Goal: Task Accomplishment & Management: Complete application form

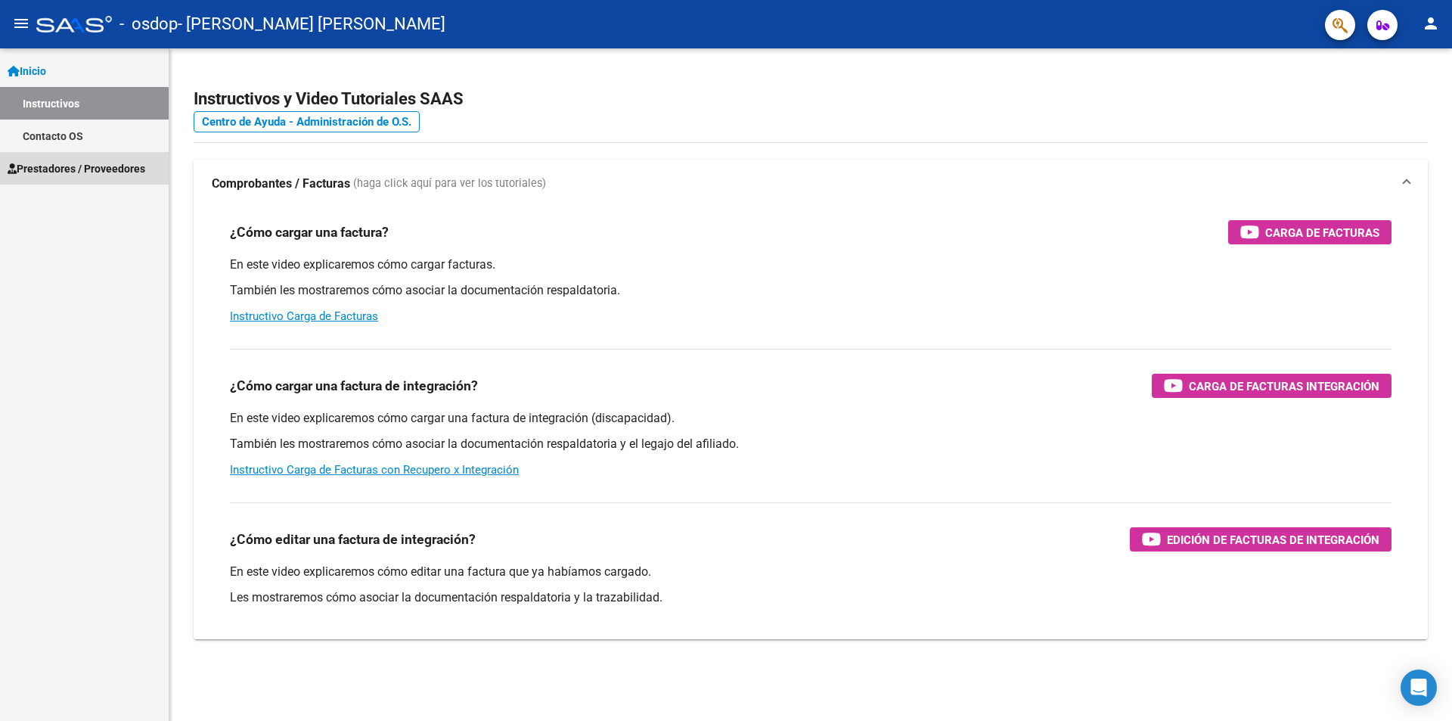
click at [80, 167] on span "Prestadores / Proveedores" at bounding box center [77, 168] width 138 height 17
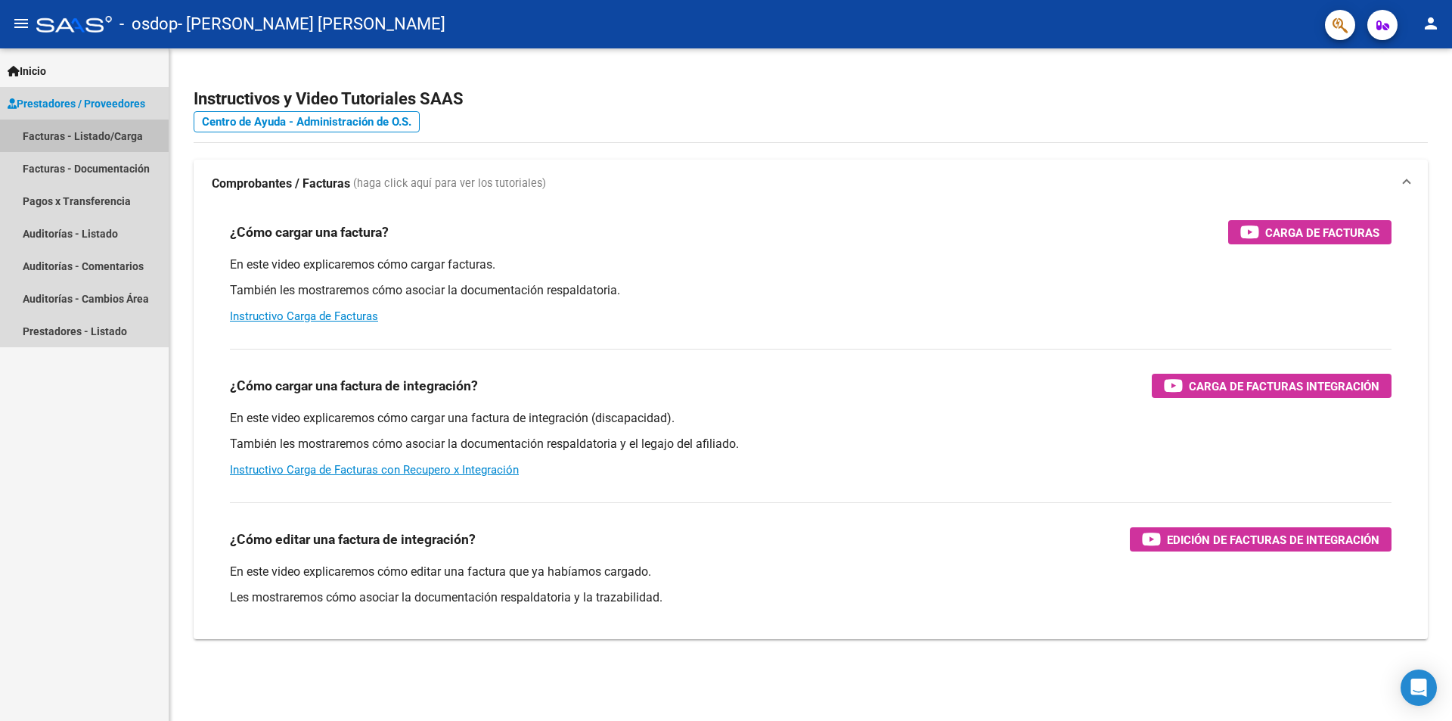
click at [115, 136] on link "Facturas - Listado/Carga" at bounding box center [84, 135] width 169 height 33
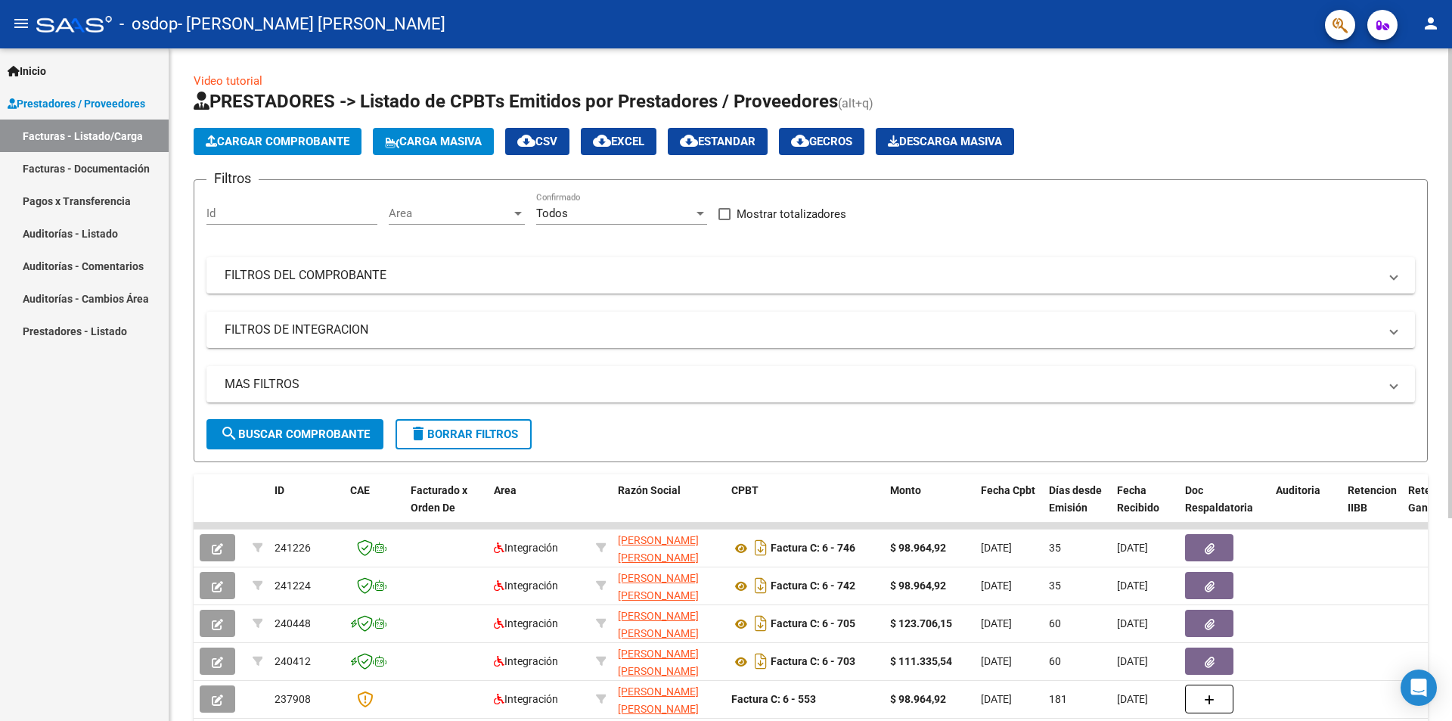
click at [311, 144] on span "Cargar Comprobante" at bounding box center [278, 142] width 144 height 14
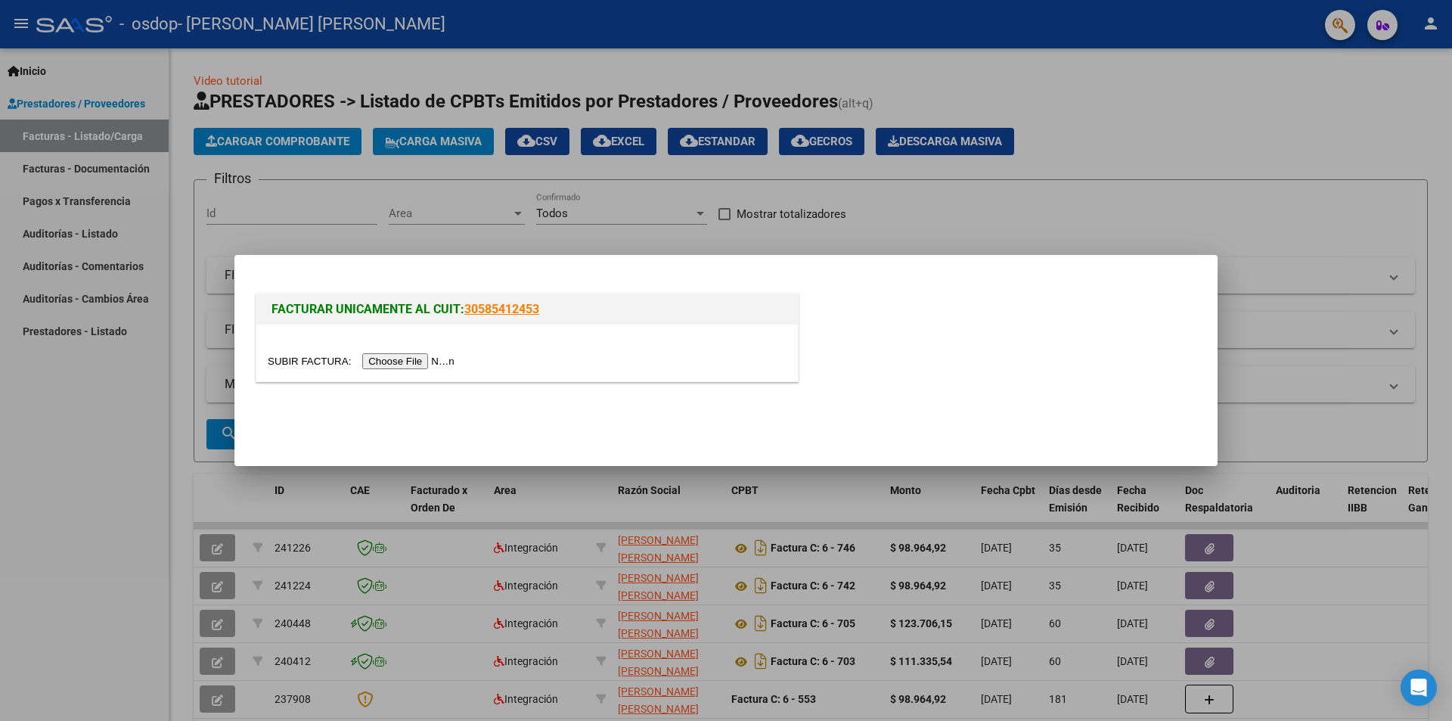
click at [436, 364] on input "file" at bounding box center [363, 361] width 191 height 16
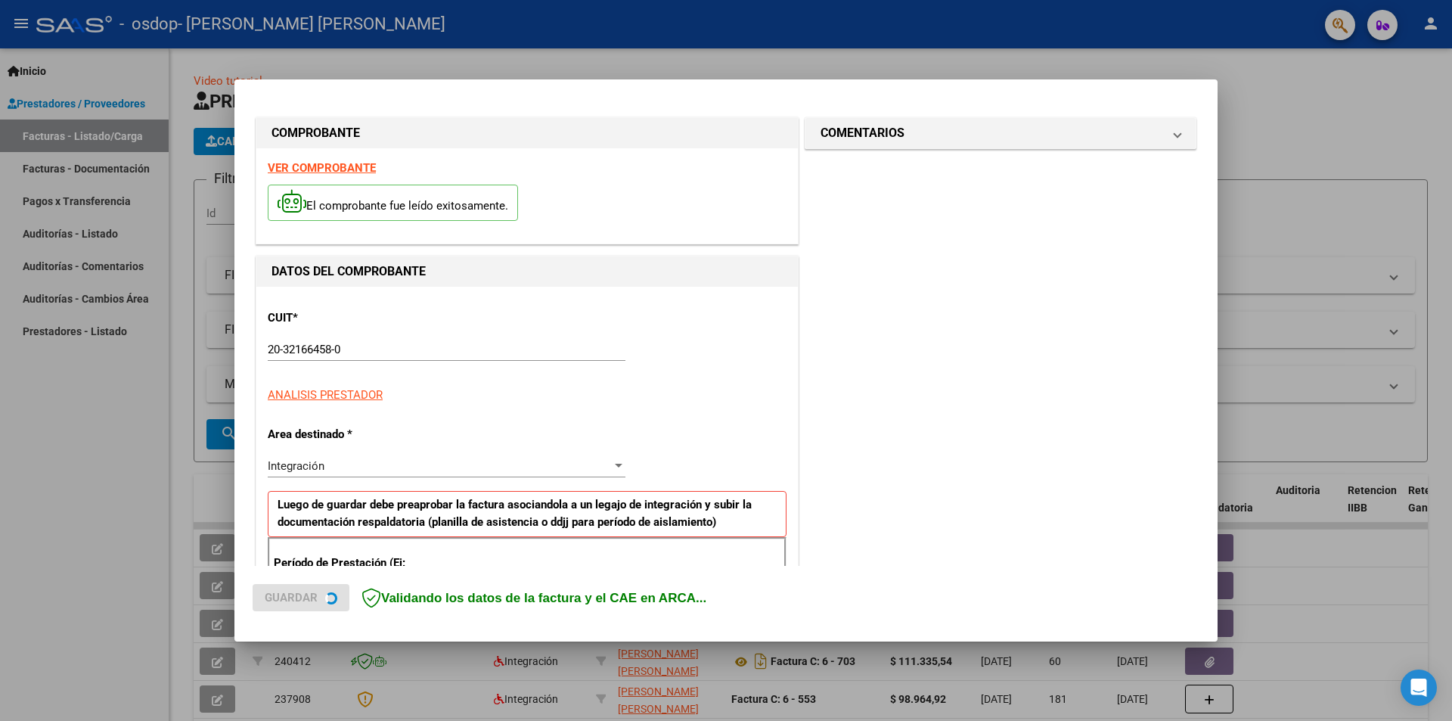
scroll to position [264, 0]
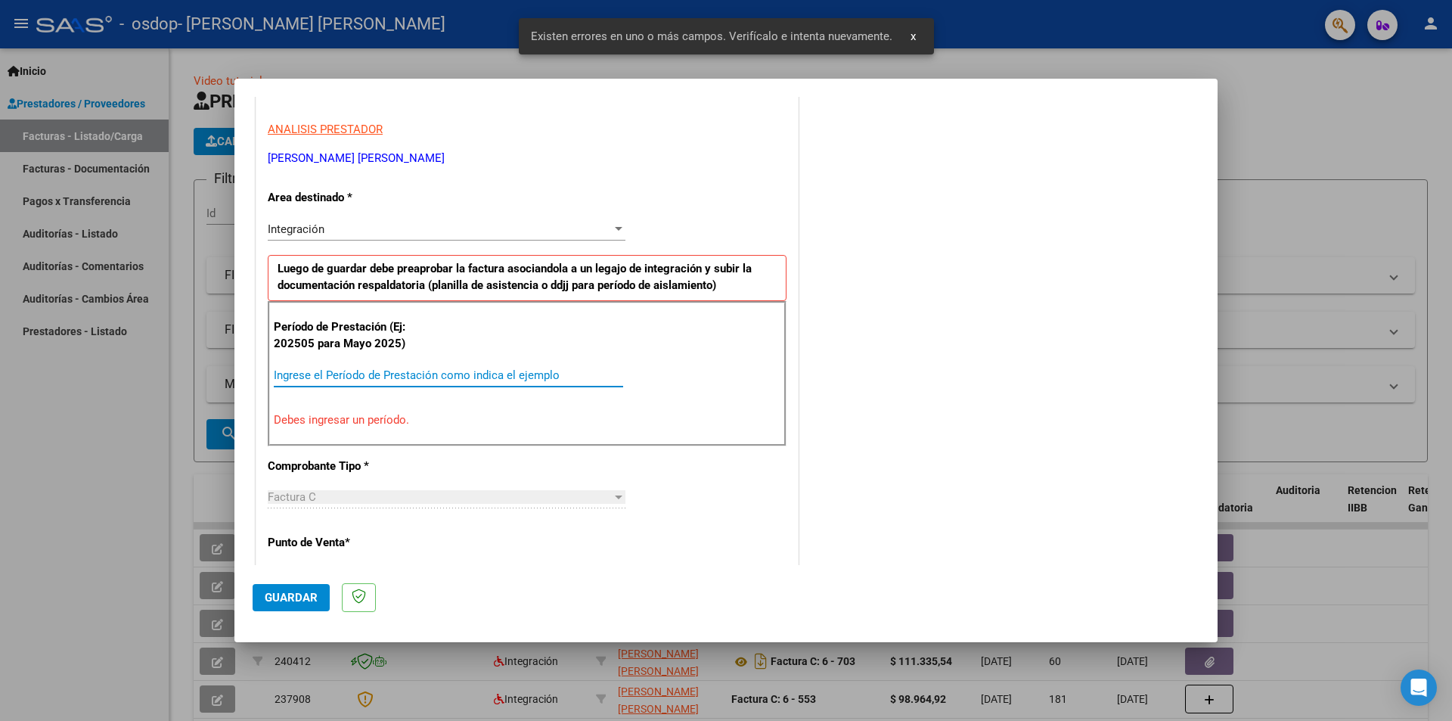
click at [396, 375] on input "Ingrese el Período de Prestación como indica el ejemplo" at bounding box center [448, 375] width 349 height 14
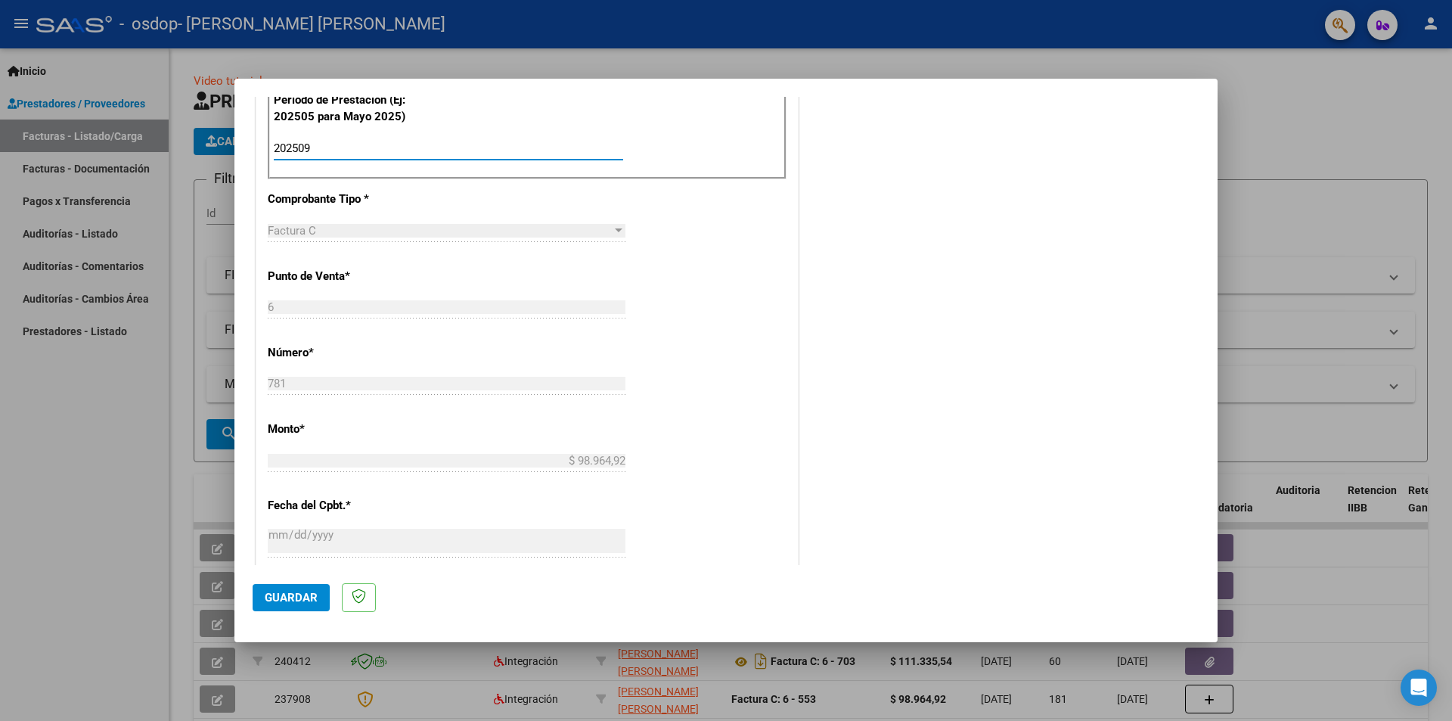
scroll to position [863, 0]
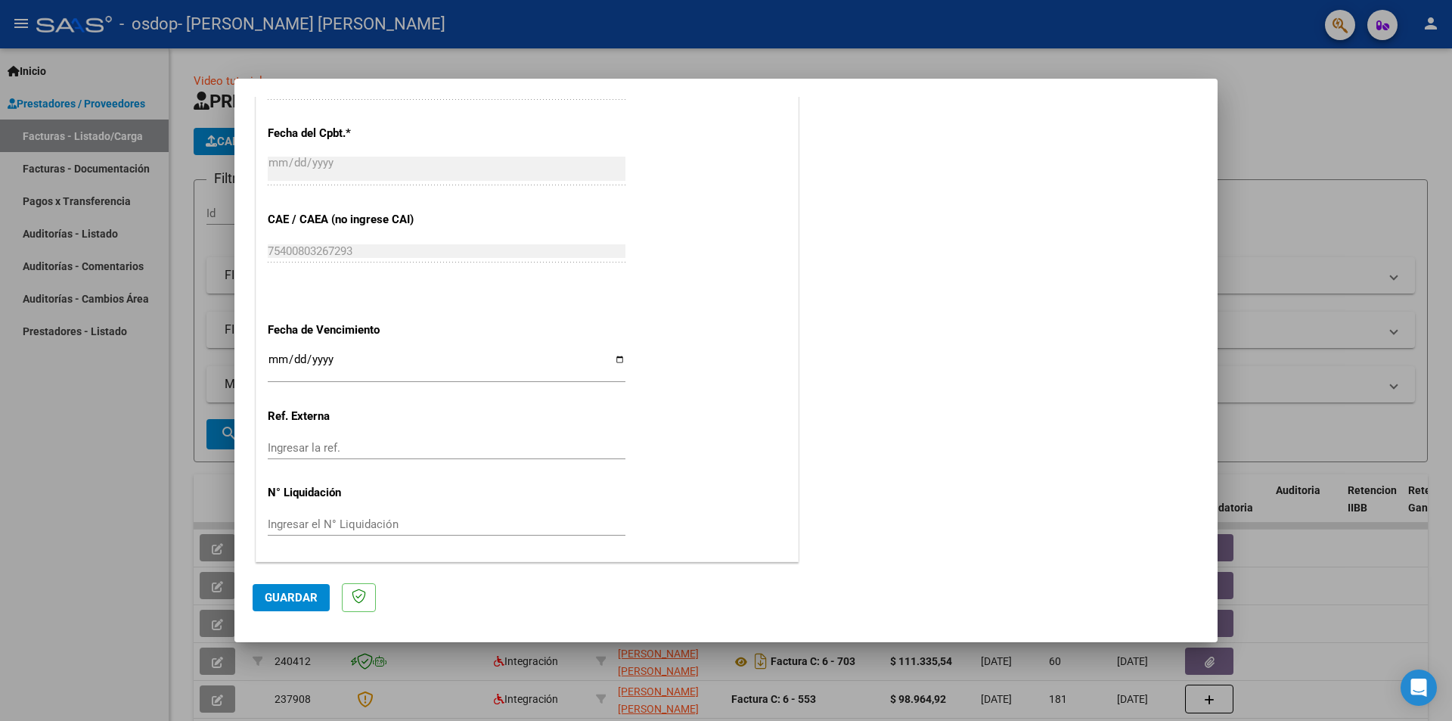
type input "202509"
click at [621, 358] on input "Ingresar la fecha" at bounding box center [447, 365] width 358 height 24
type input "[DATE]"
click at [318, 605] on button "Guardar" at bounding box center [291, 597] width 77 height 27
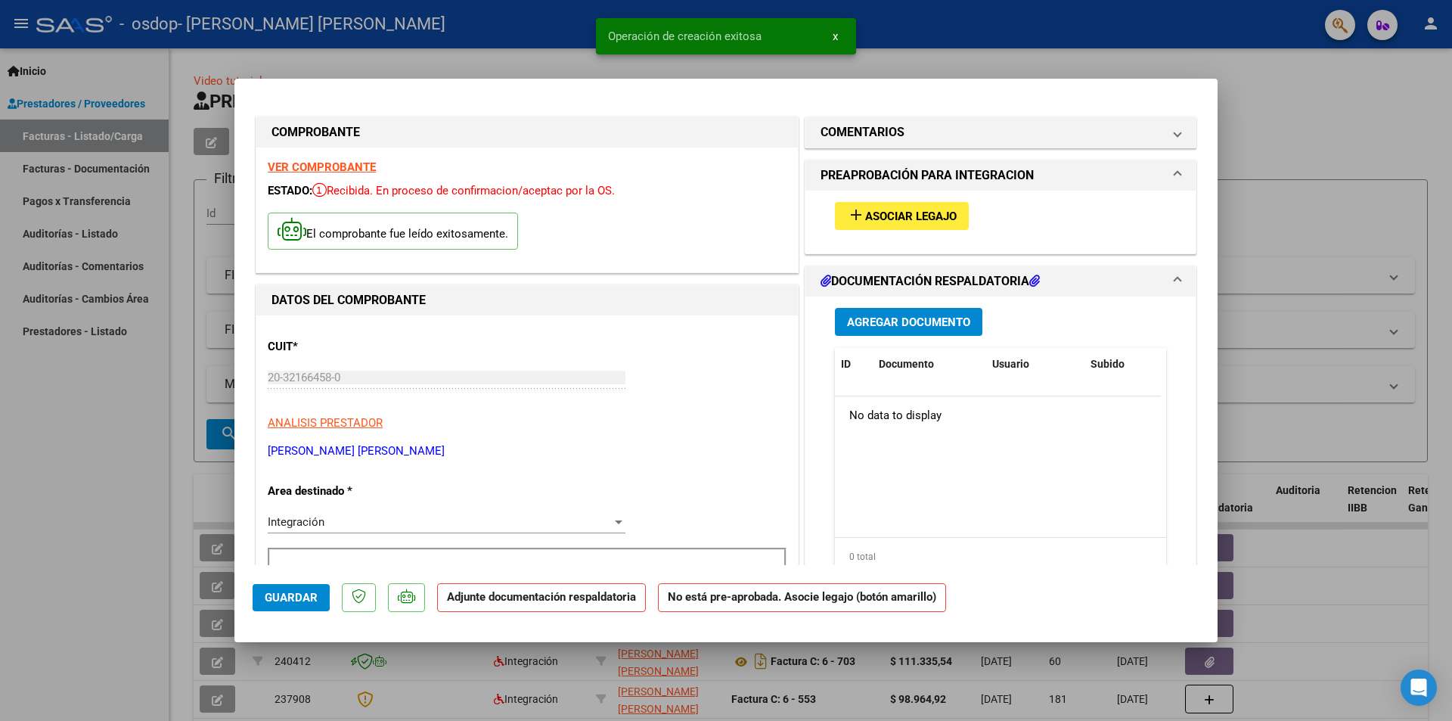
click at [903, 210] on span "Asociar Legajo" at bounding box center [910, 216] width 91 height 14
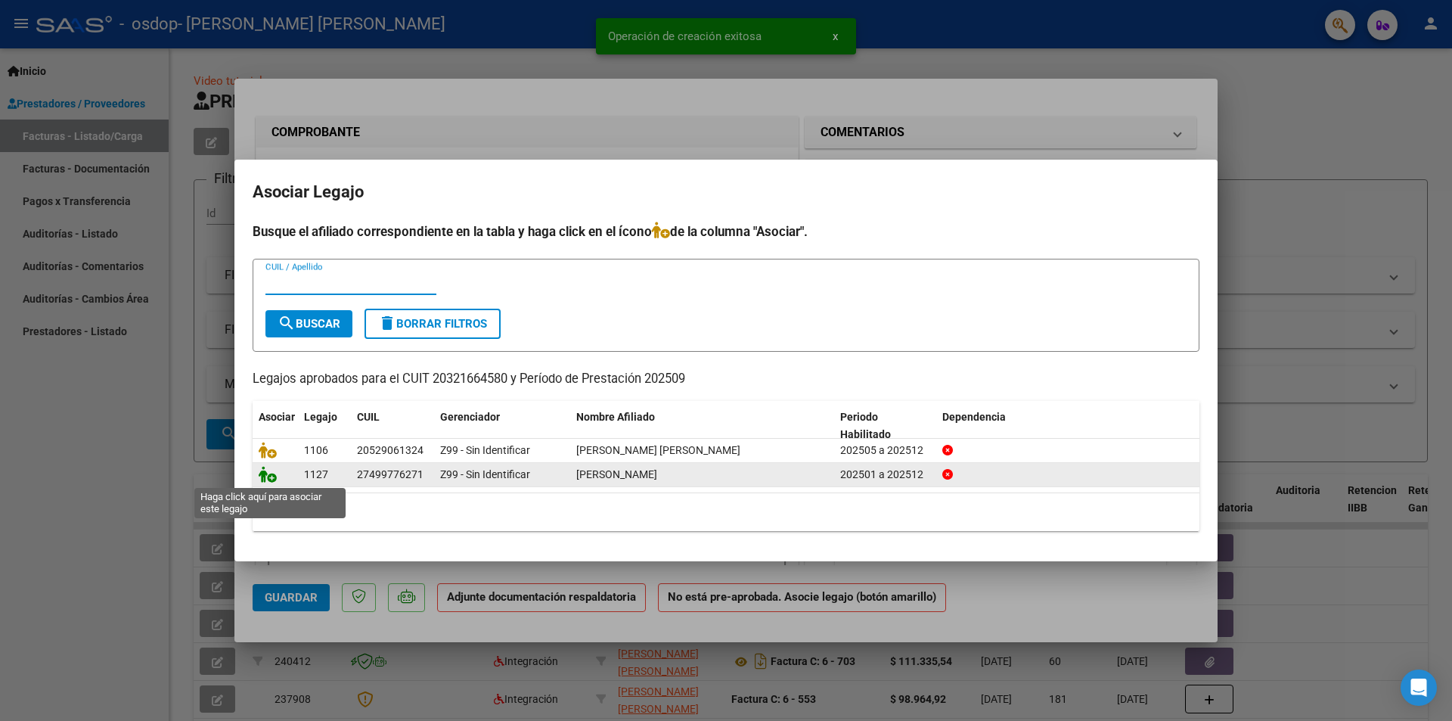
click at [266, 475] on icon at bounding box center [268, 474] width 18 height 17
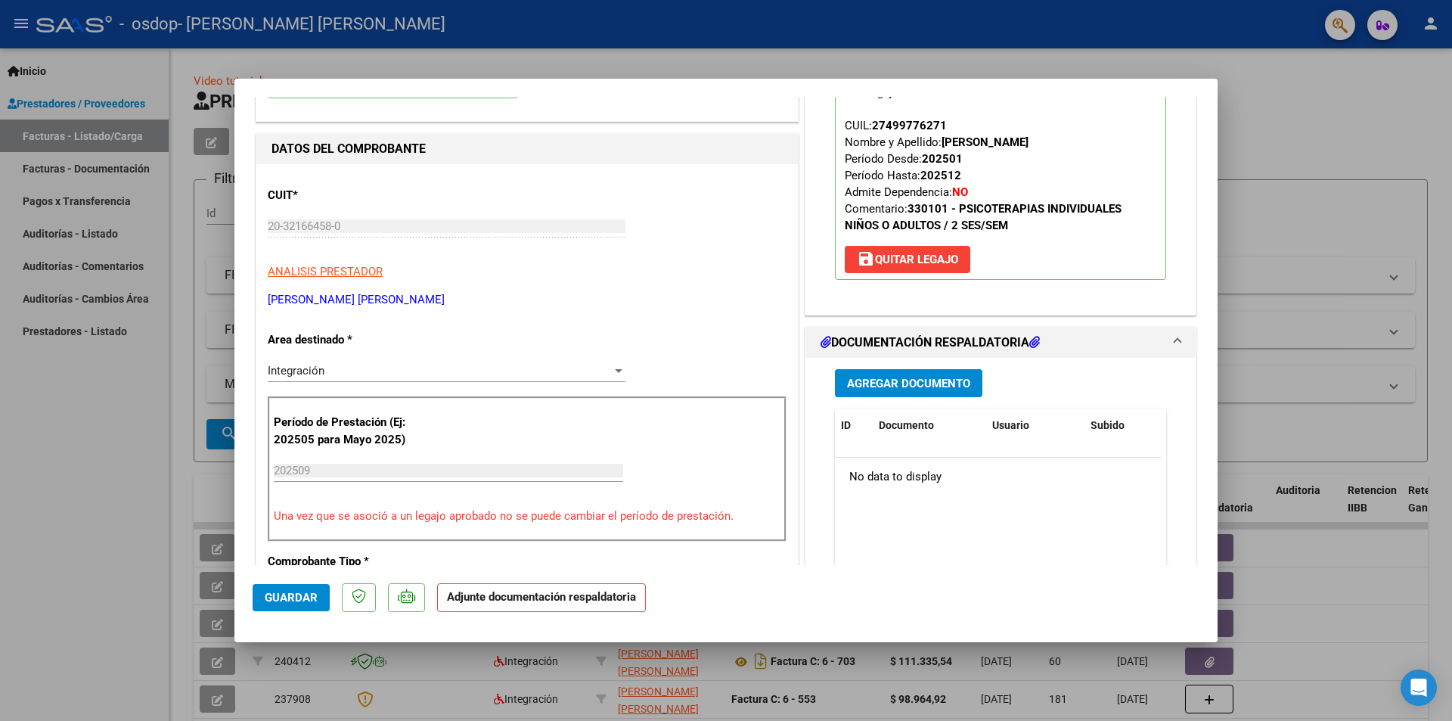
scroll to position [227, 0]
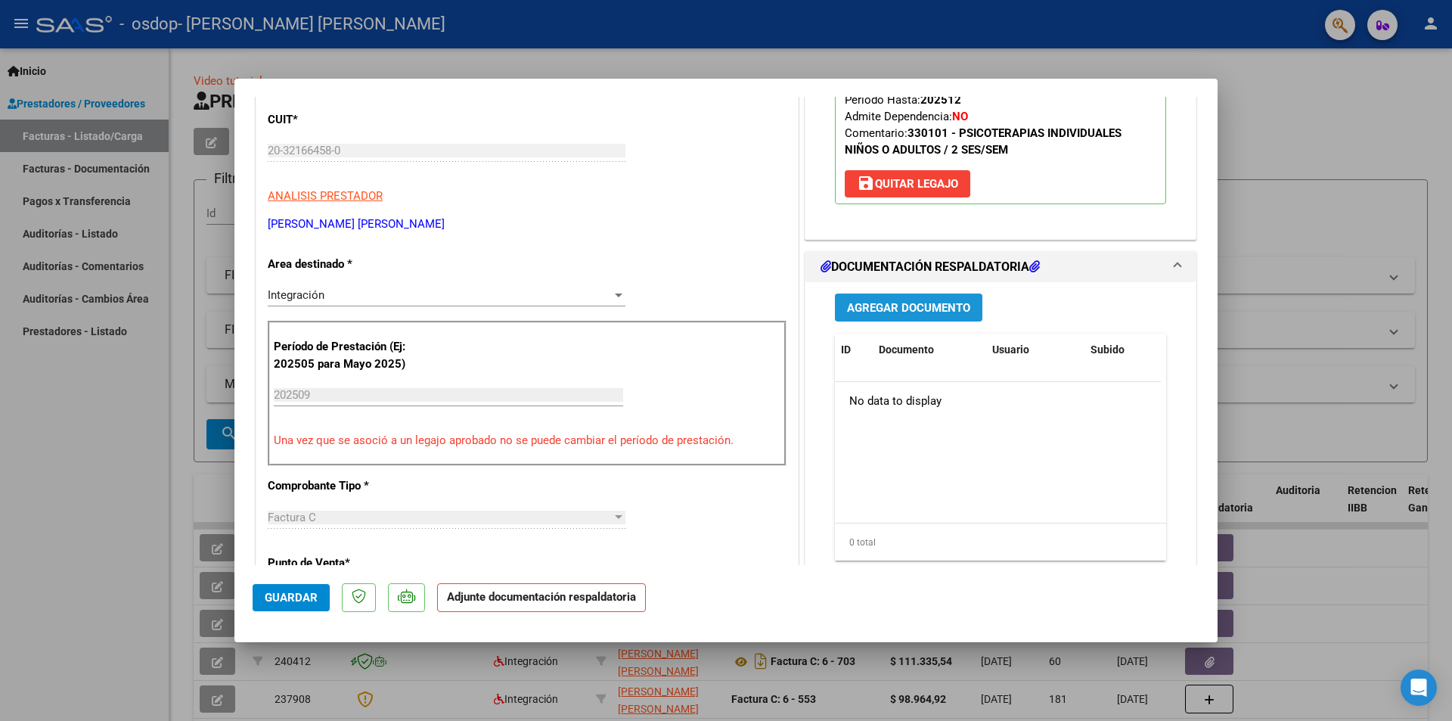
click at [942, 308] on span "Agregar Documento" at bounding box center [908, 308] width 123 height 14
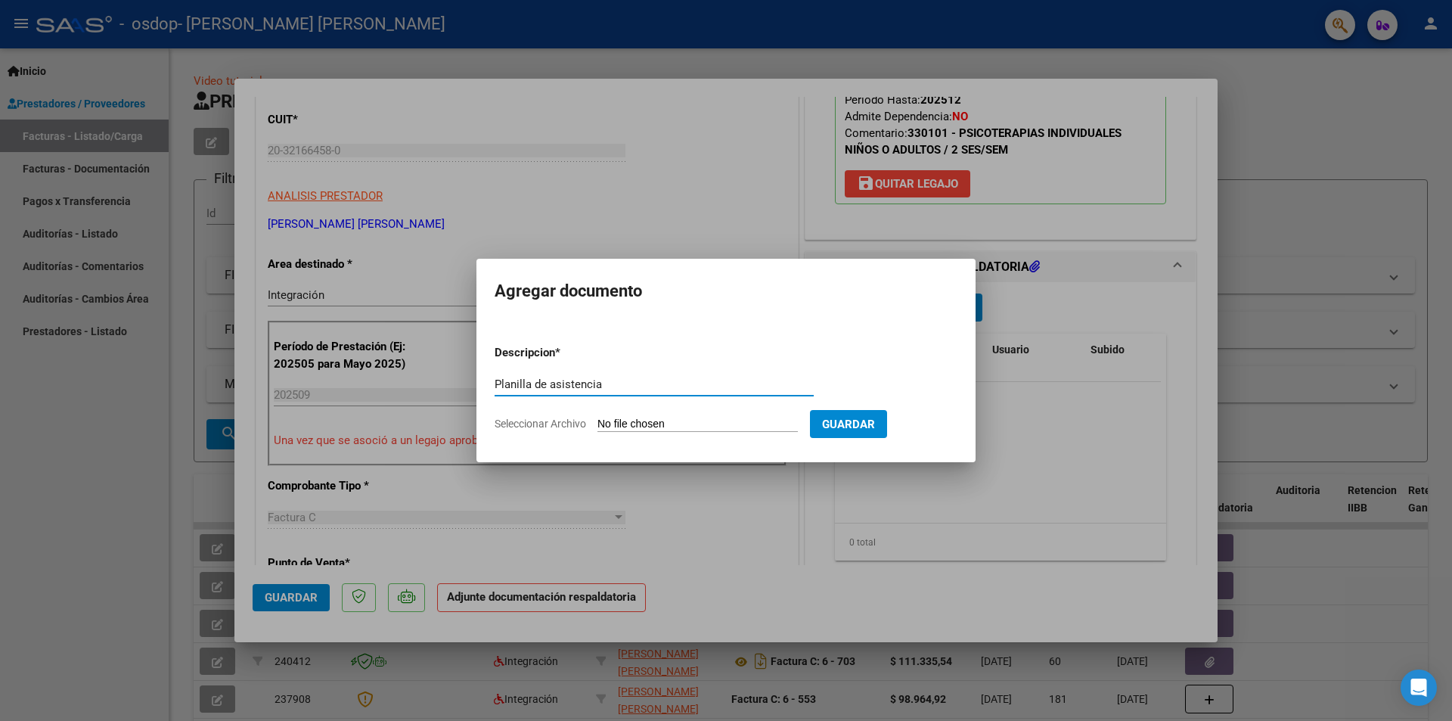
type input "Planilla de asistencia"
click at [705, 427] on input "Seleccionar Archivo" at bounding box center [697, 424] width 200 height 14
type input "C:\fakepath\[PERSON_NAME] ASISTENCIA PS.pdf"
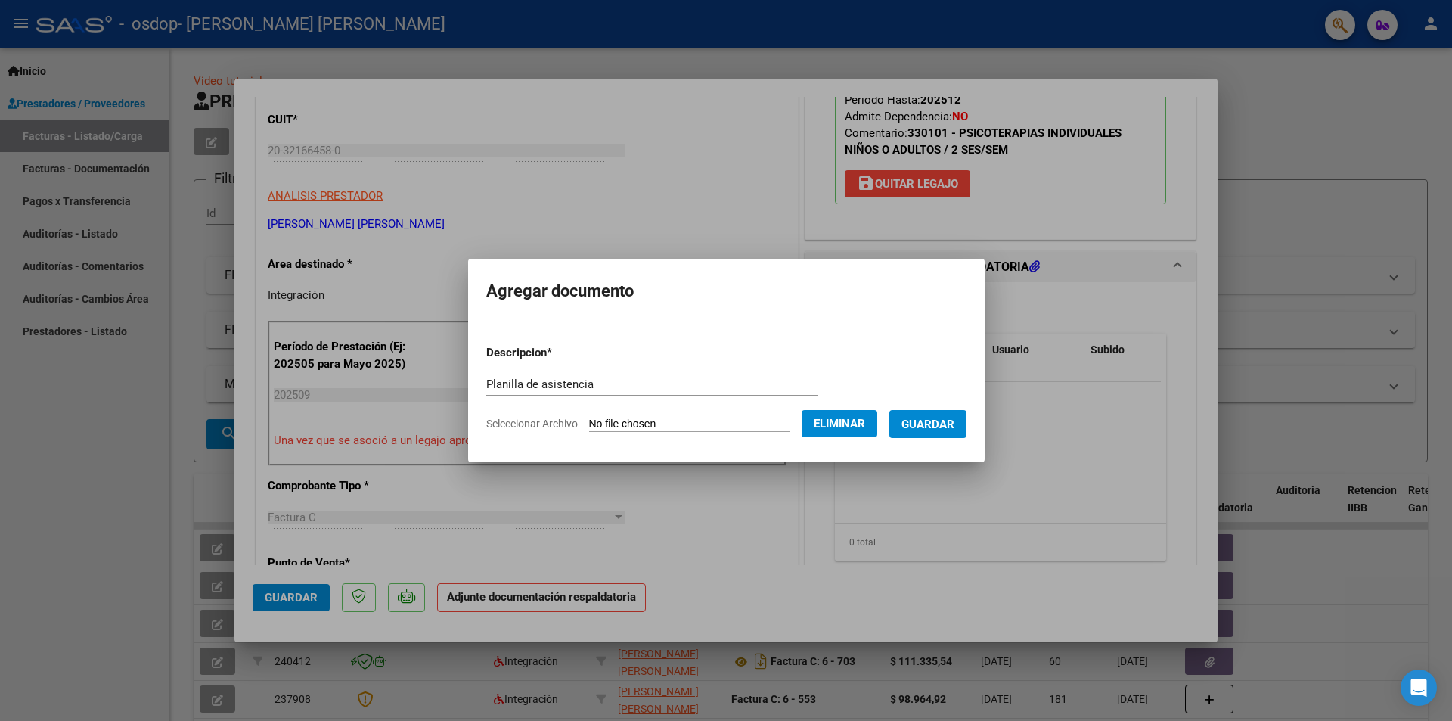
click at [954, 426] on span "Guardar" at bounding box center [927, 424] width 53 height 14
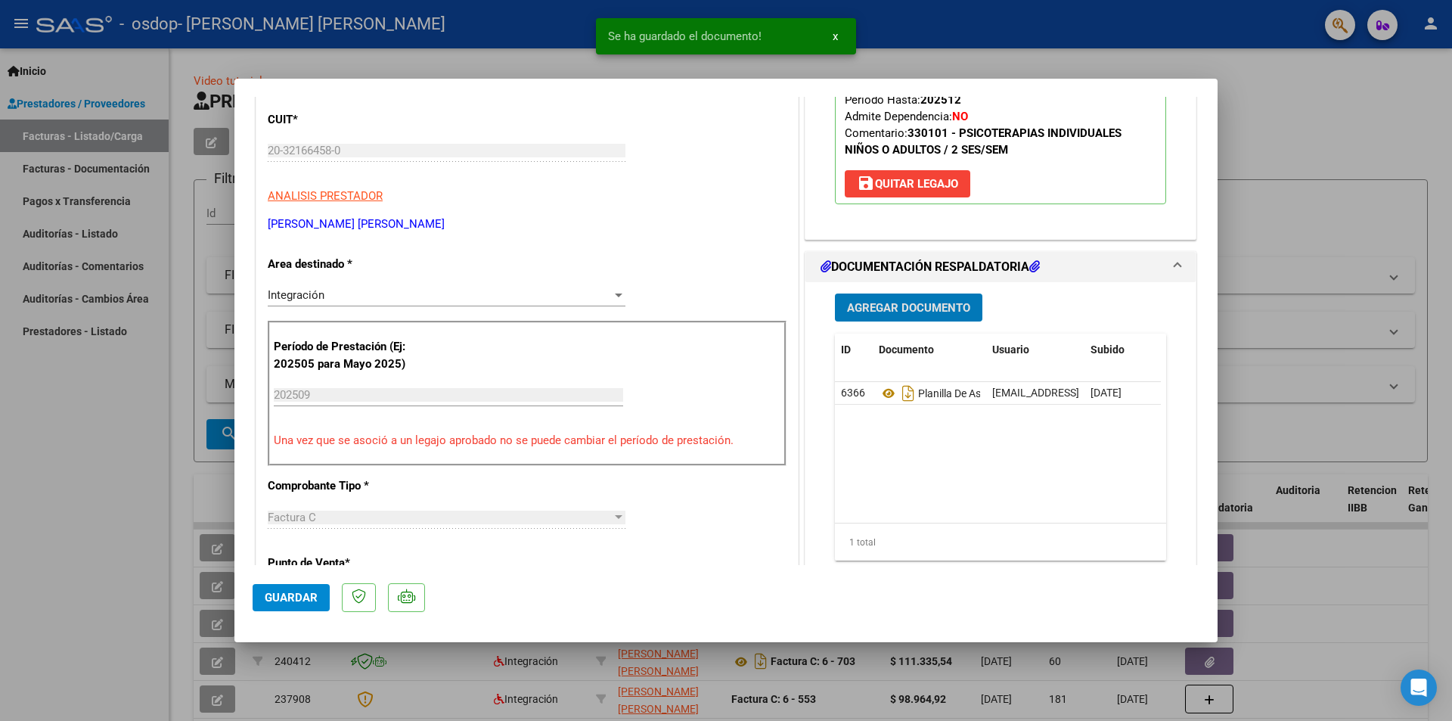
click at [890, 308] on span "Agregar Documento" at bounding box center [908, 308] width 123 height 14
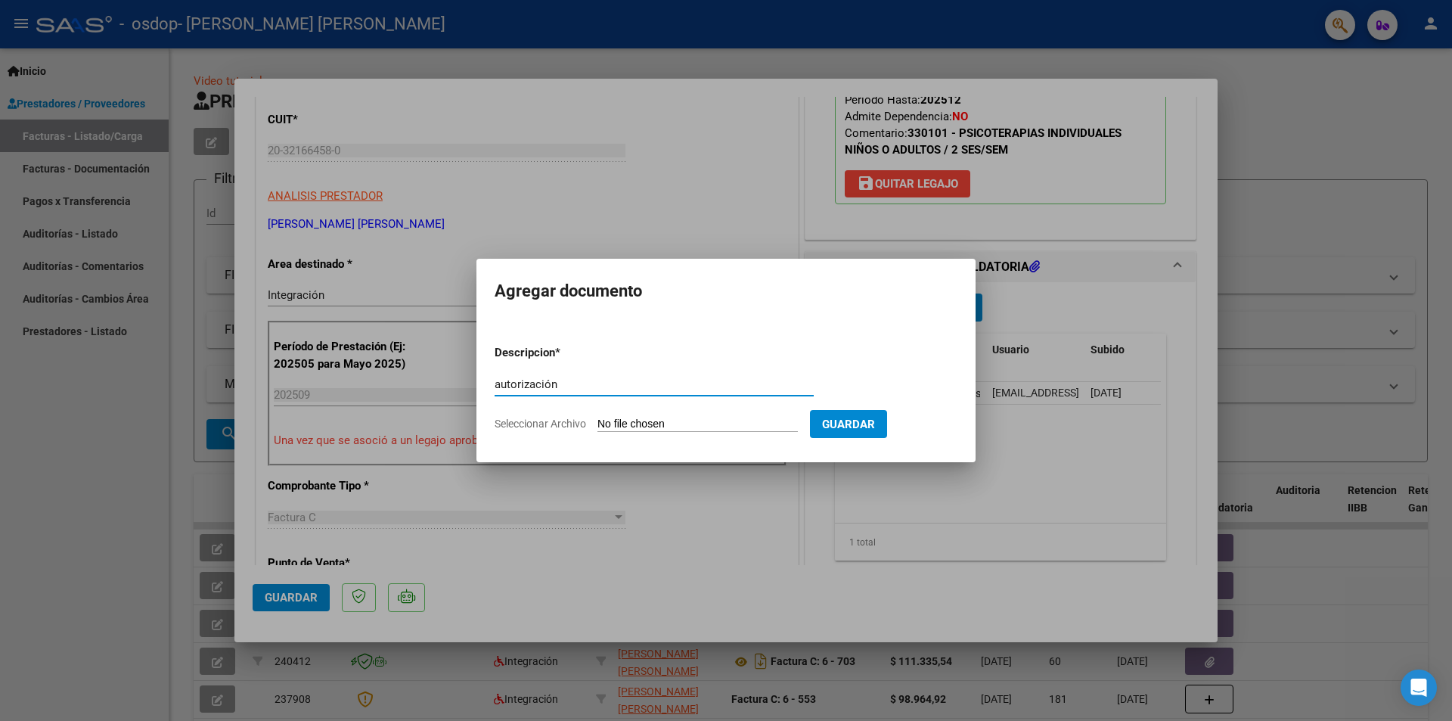
click at [501, 386] on input "autorización" at bounding box center [653, 384] width 319 height 14
type input "Autorización"
click at [655, 421] on input "Seleccionar Archivo" at bounding box center [697, 424] width 200 height 14
type input "C:\fakepath\[PERSON_NAME] AUTORIZACION.pdf"
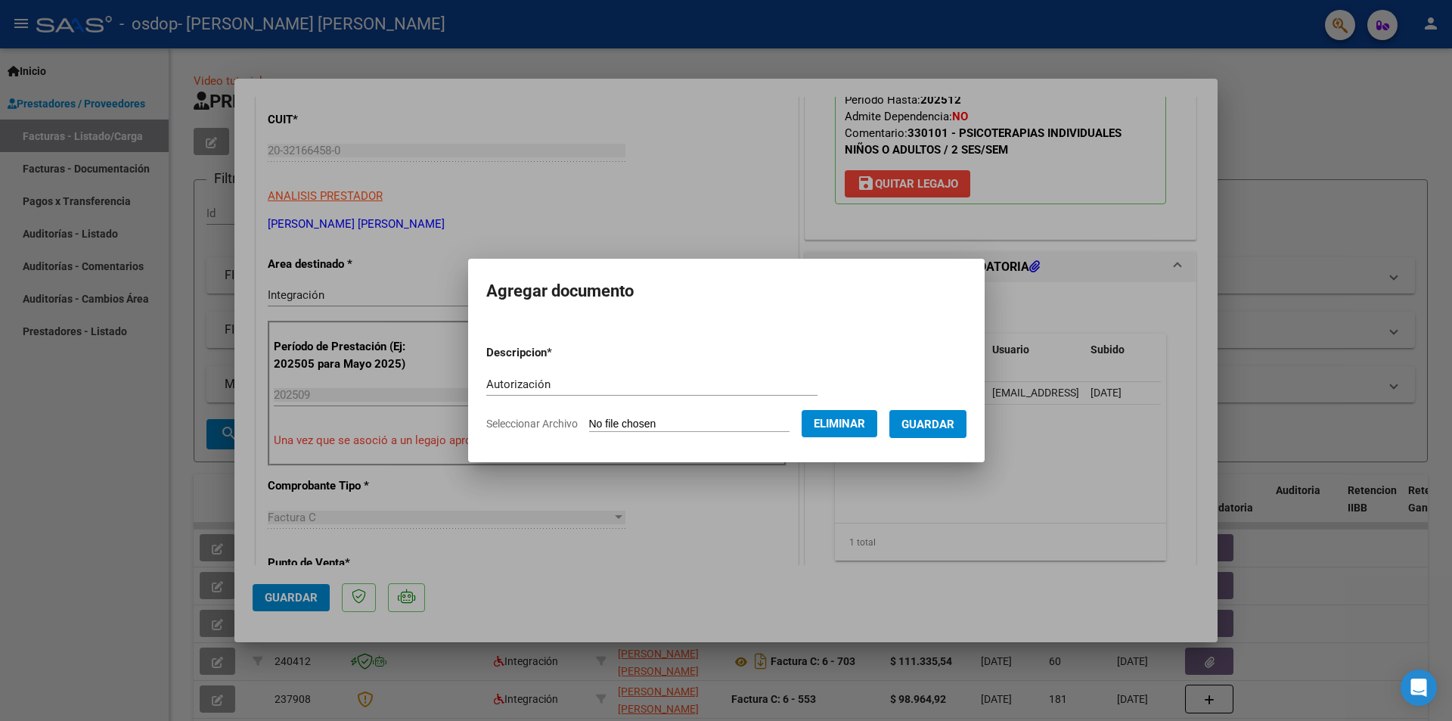
click at [949, 430] on span "Guardar" at bounding box center [927, 424] width 53 height 14
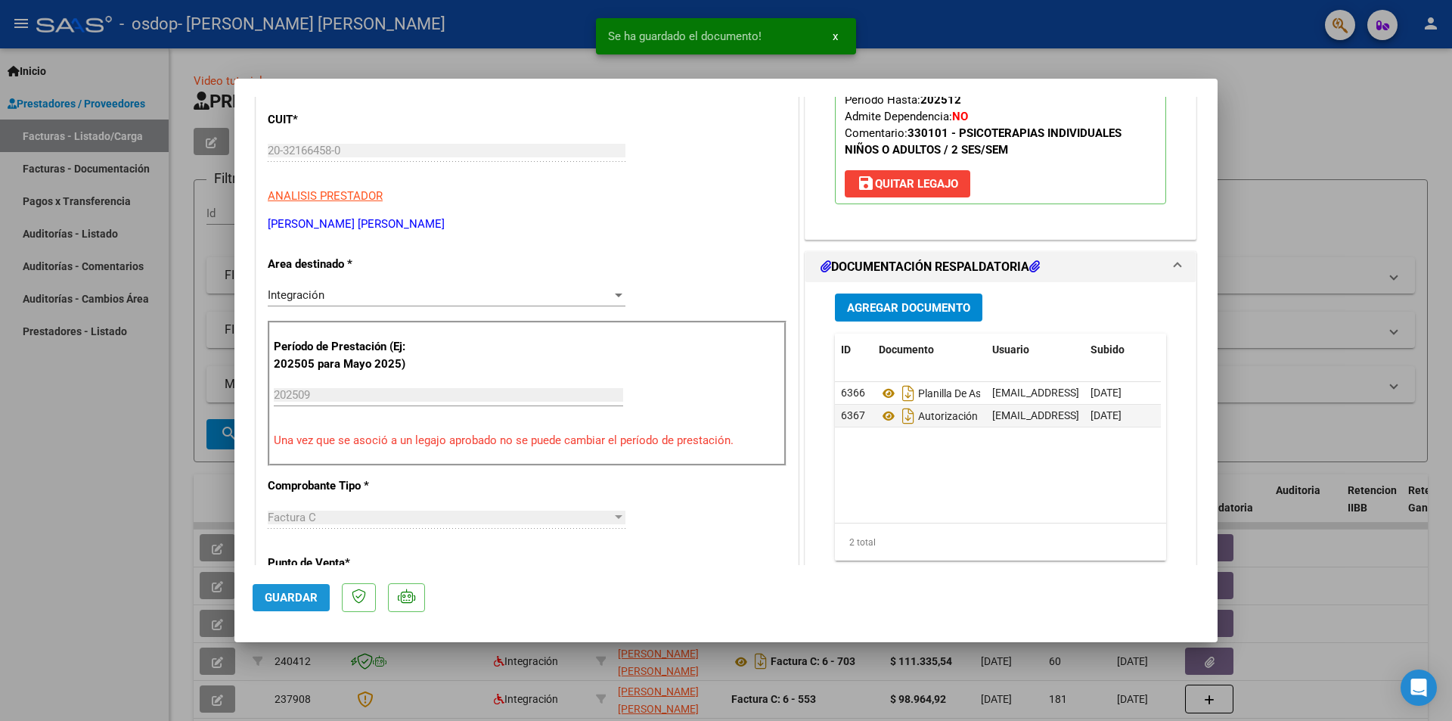
click at [285, 594] on span "Guardar" at bounding box center [291, 598] width 53 height 14
click at [1288, 194] on div at bounding box center [726, 360] width 1452 height 721
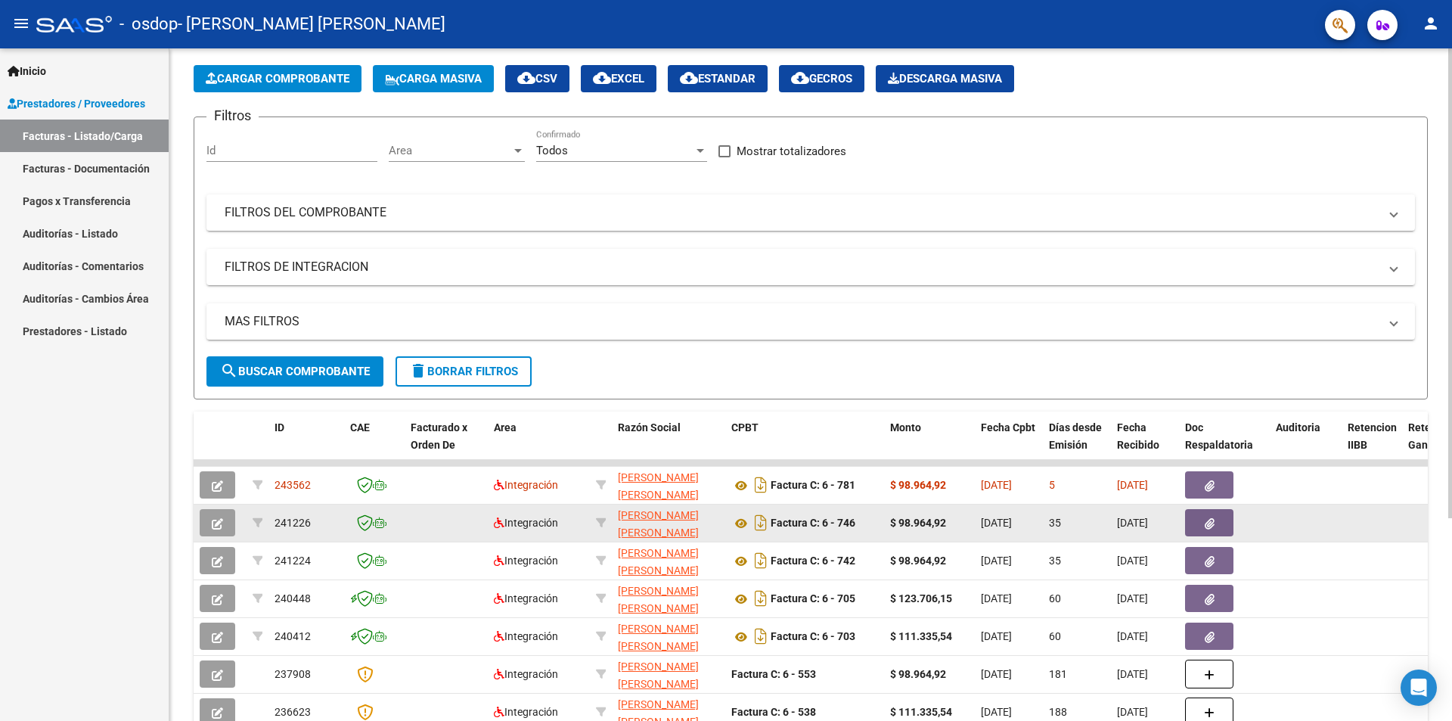
scroll to position [0, 0]
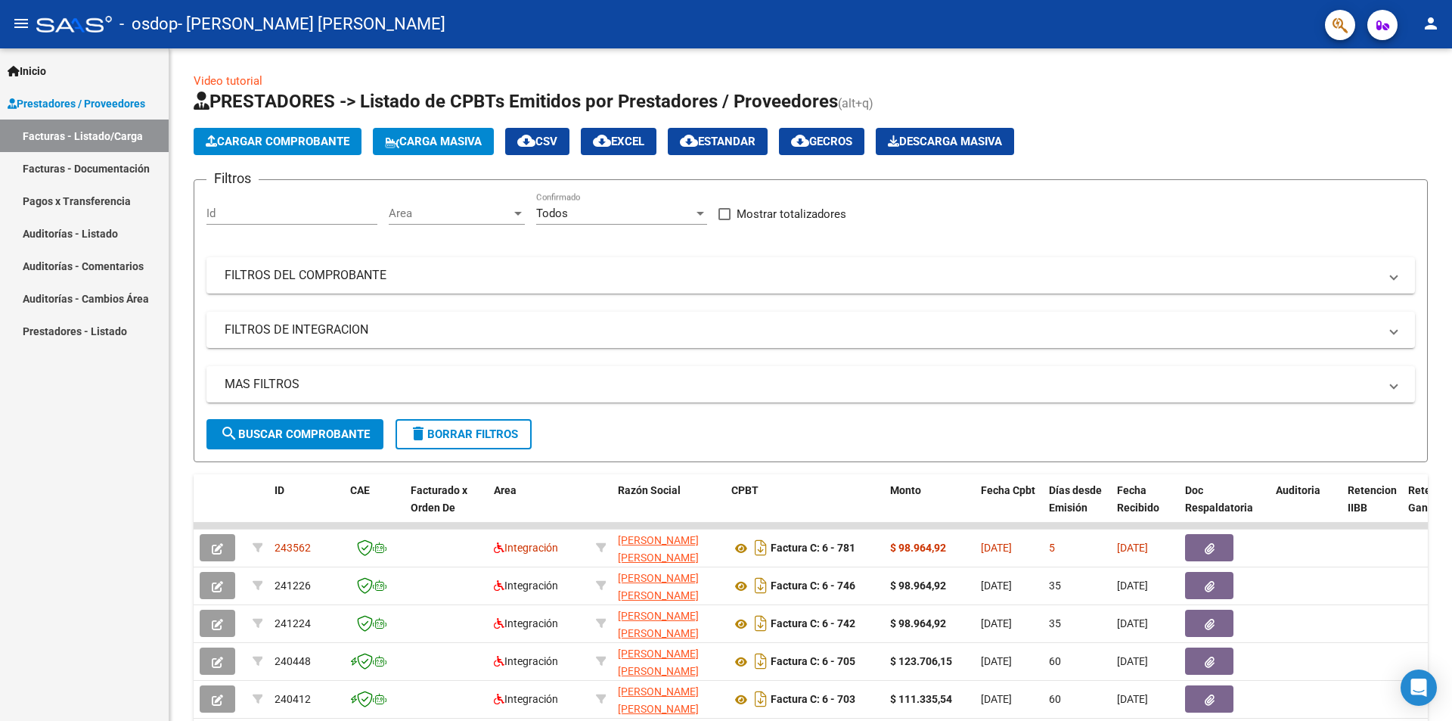
click at [1435, 29] on mat-icon "person" at bounding box center [1430, 23] width 18 height 18
click at [1405, 101] on button "exit_to_app Salir" at bounding box center [1399, 100] width 92 height 36
